Goal: Task Accomplishment & Management: Manage account settings

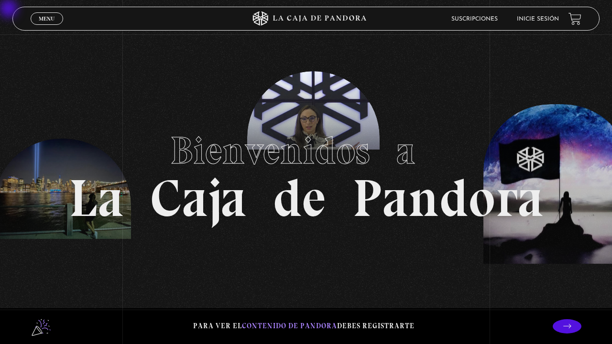
click at [529, 20] on link "Inicie sesión" at bounding box center [538, 19] width 42 height 6
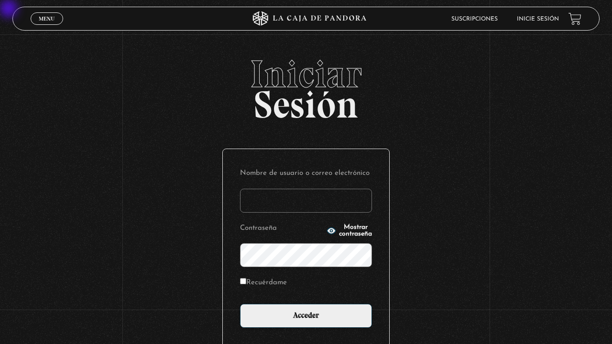
click at [322, 199] on input "Nombre de usuario o correo electrónico" at bounding box center [306, 201] width 132 height 24
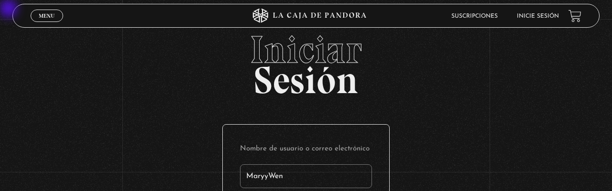
type input "MaryyWen"
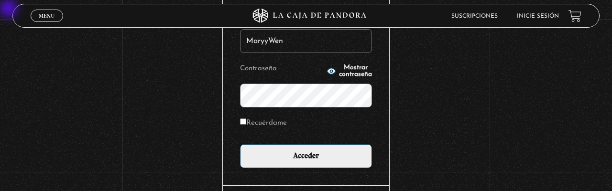
click at [240, 144] on input "Acceder" at bounding box center [306, 156] width 132 height 24
